Goal: Information Seeking & Learning: Learn about a topic

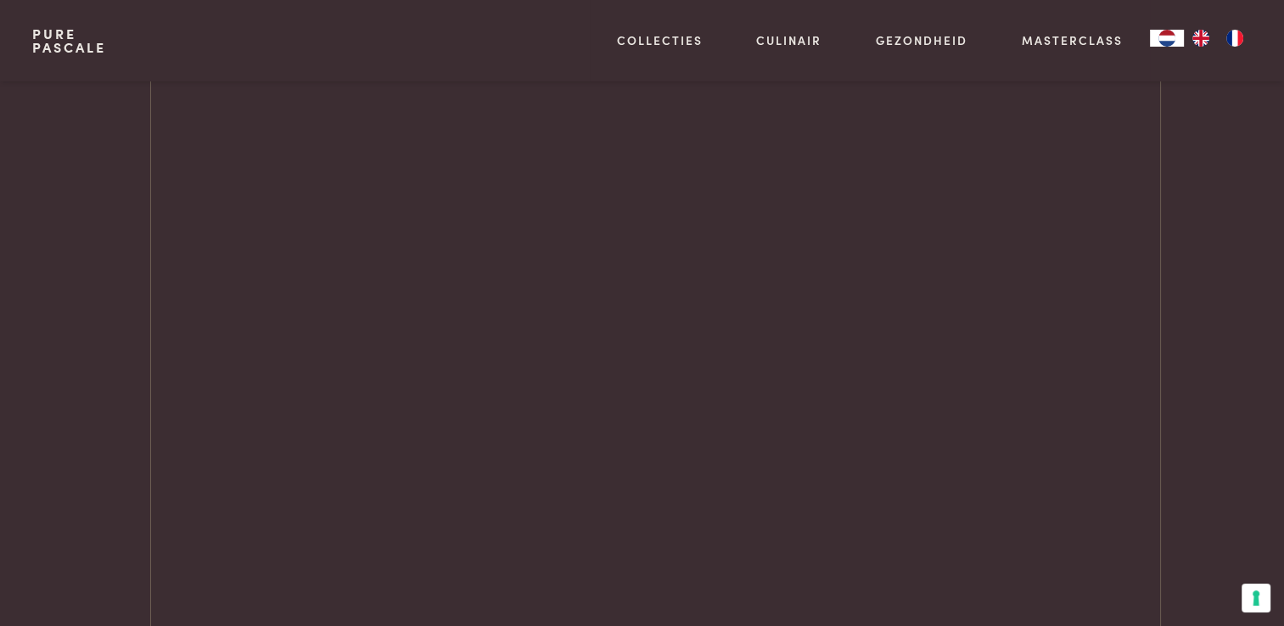
scroll to position [1796, 0]
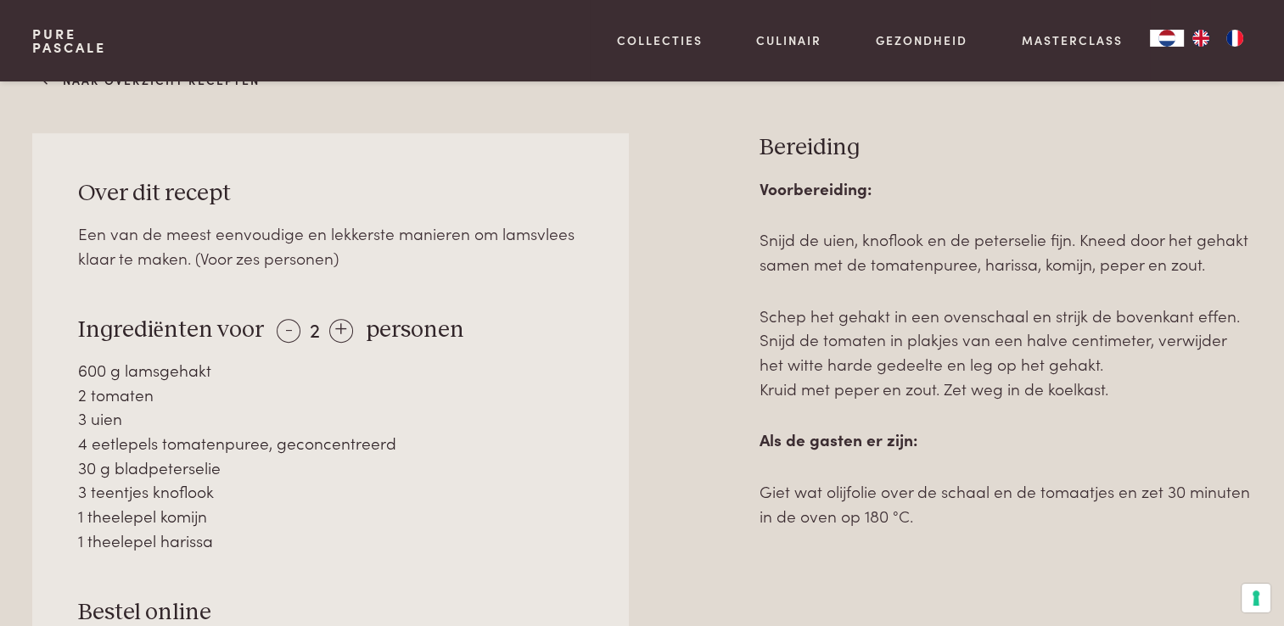
scroll to position [723, 0]
